Goal: Navigation & Orientation: Find specific page/section

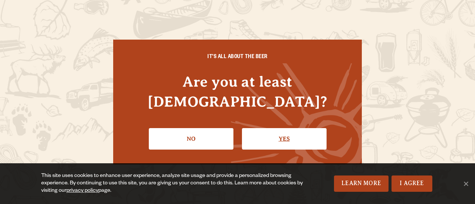
click at [276, 128] on link "Yes" at bounding box center [284, 139] width 85 height 22
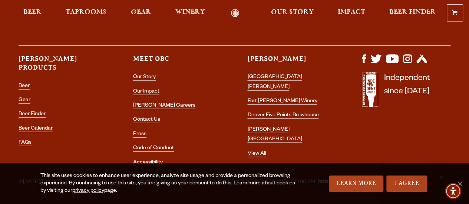
scroll to position [2185, 0]
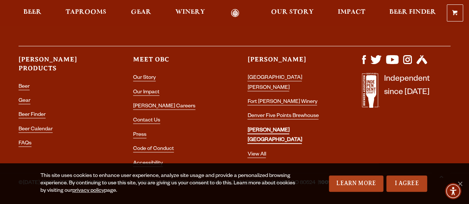
click at [292, 128] on link "[PERSON_NAME] [GEOGRAPHIC_DATA]" at bounding box center [275, 136] width 55 height 16
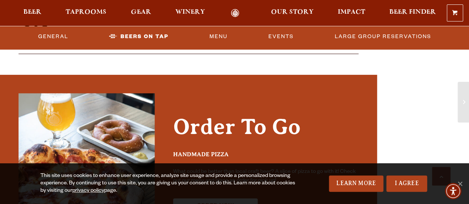
scroll to position [1275, 0]
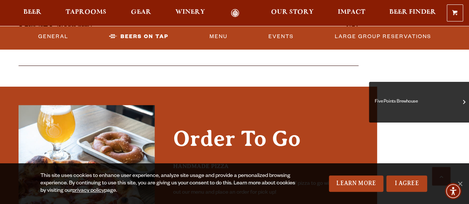
click at [459, 95] on span "Five Points Brewhouse" at bounding box center [419, 103] width 89 height 30
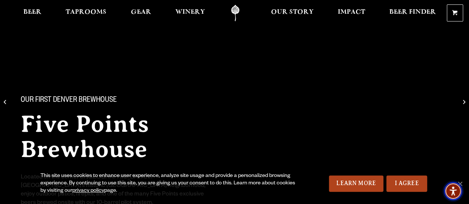
click at [458, 186] on img "Accessibility Menu" at bounding box center [454, 192] width 18 height 18
